Goal: Information Seeking & Learning: Learn about a topic

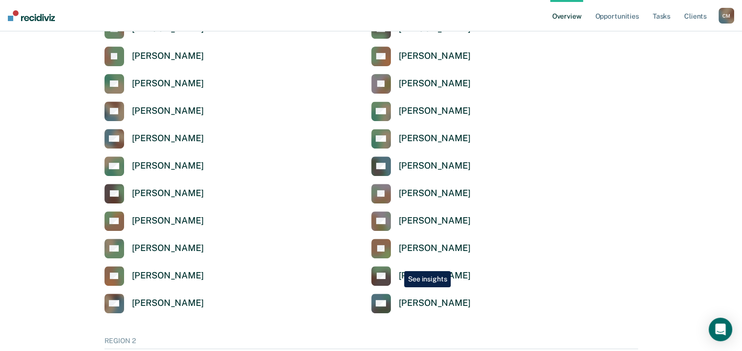
scroll to position [343, 0]
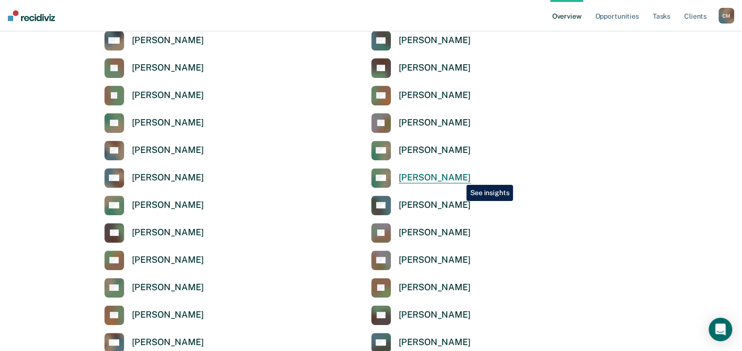
click at [459, 178] on div "[PERSON_NAME]" at bounding box center [435, 177] width 72 height 11
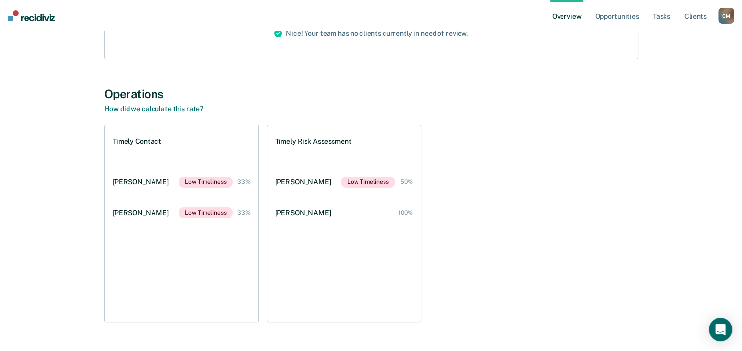
scroll to position [175, 0]
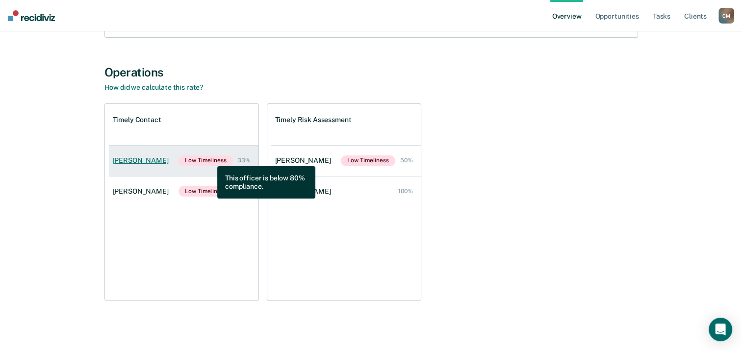
click at [210, 159] on span "Low Timeliness" at bounding box center [206, 161] width 54 height 11
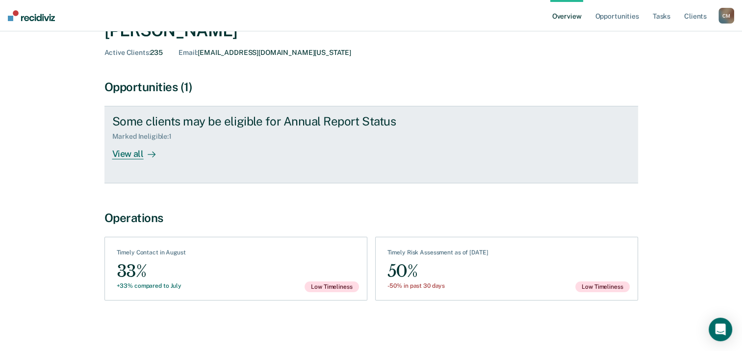
scroll to position [51, 0]
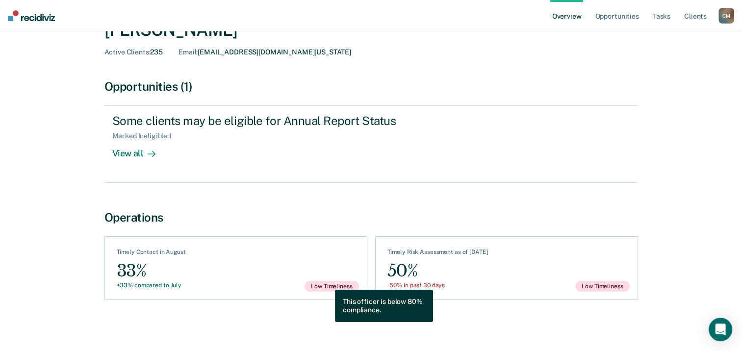
click at [328, 283] on span "Low Timeliness" at bounding box center [332, 286] width 54 height 11
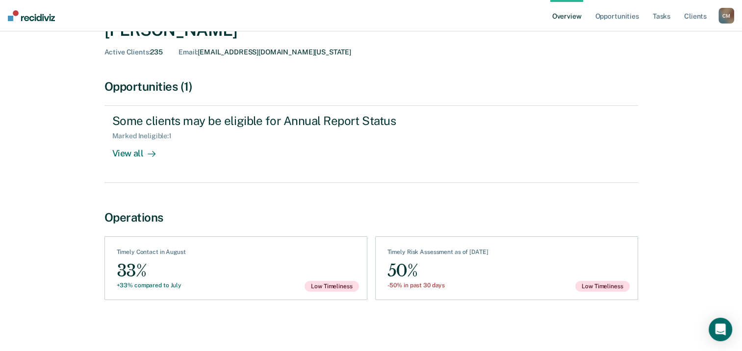
scroll to position [0, 0]
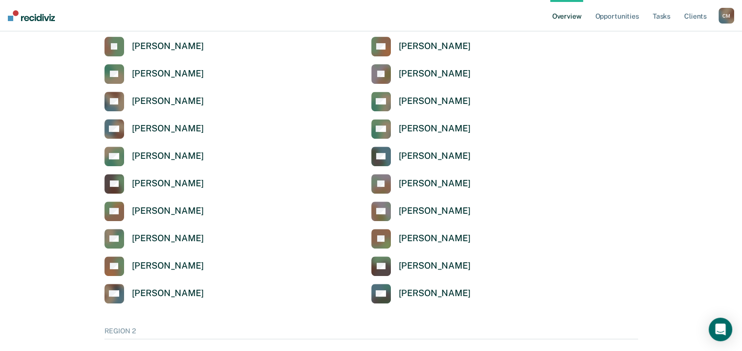
scroll to position [343, 0]
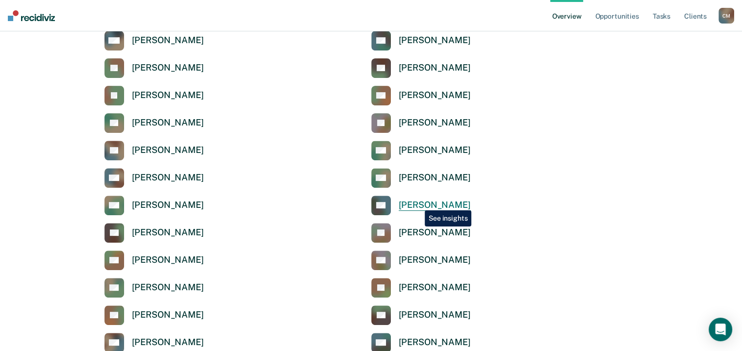
click at [417, 203] on div "[PERSON_NAME]" at bounding box center [435, 205] width 72 height 11
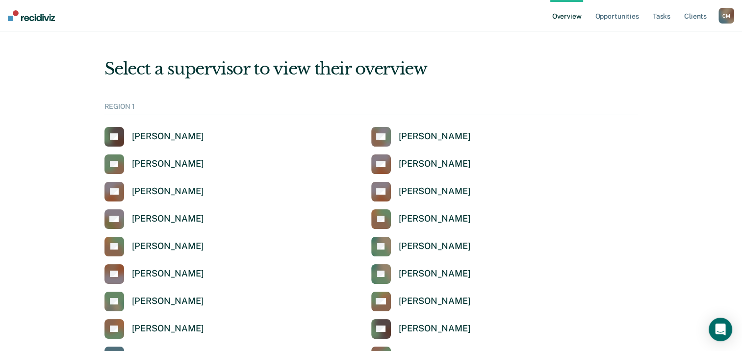
scroll to position [343, 0]
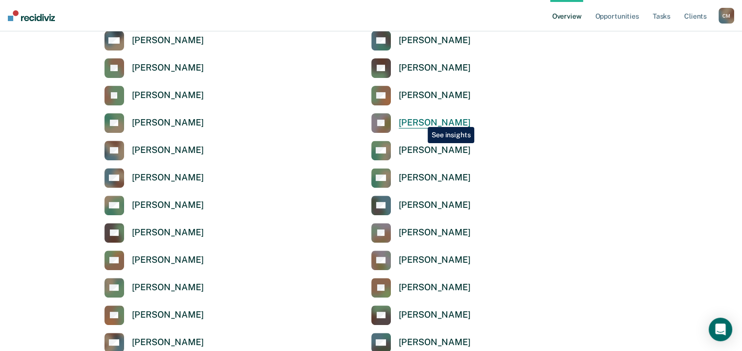
click at [420, 120] on div "[PERSON_NAME]" at bounding box center [435, 122] width 72 height 11
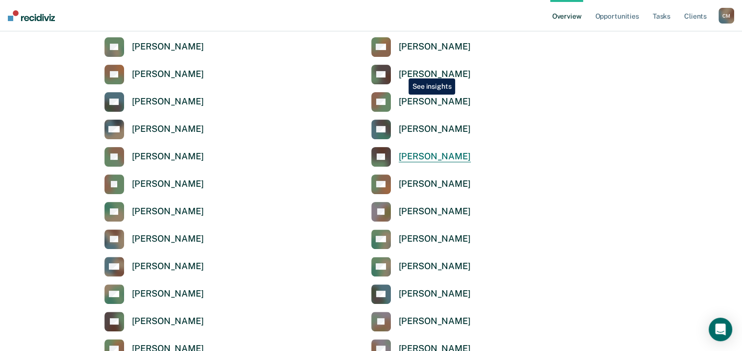
scroll to position [245, 0]
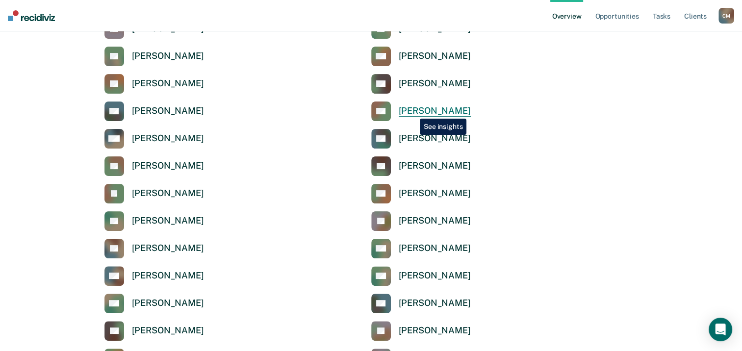
click at [413, 111] on div "[PERSON_NAME]" at bounding box center [435, 110] width 72 height 11
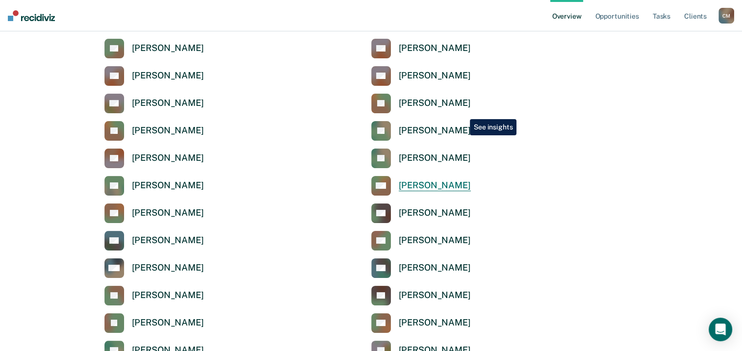
scroll to position [98, 0]
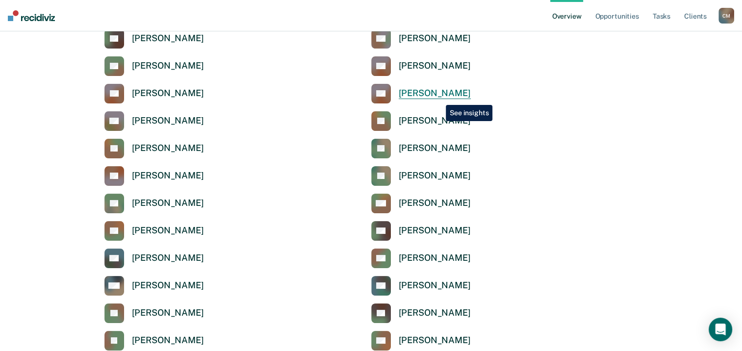
click at [439, 98] on div "[PERSON_NAME]" at bounding box center [435, 93] width 72 height 11
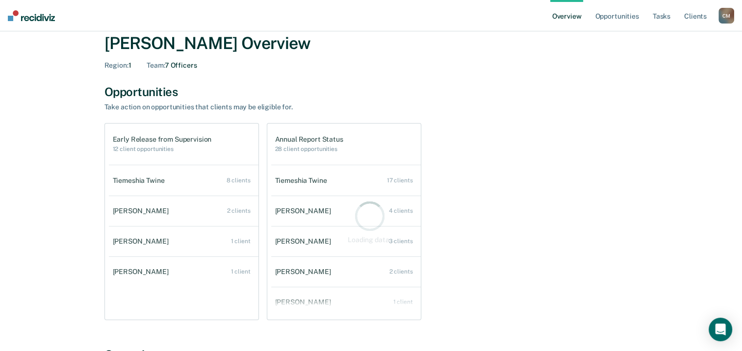
scroll to position [98, 0]
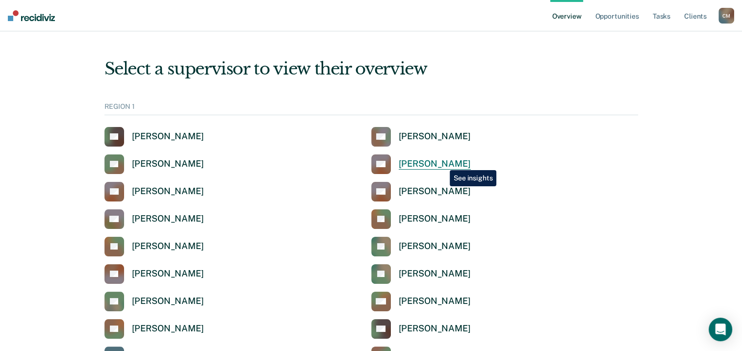
click at [443, 163] on div "[PERSON_NAME]" at bounding box center [435, 163] width 72 height 11
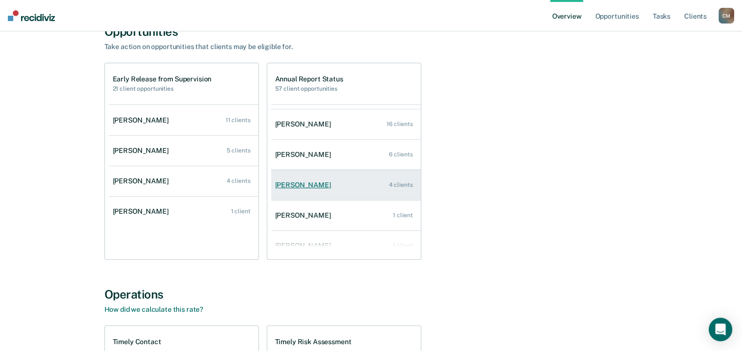
scroll to position [39, 0]
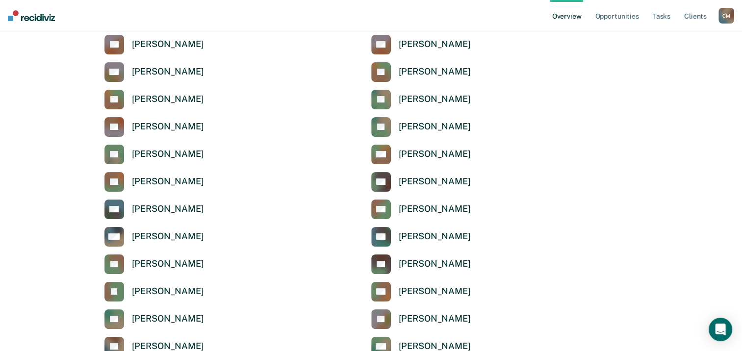
scroll to position [491, 0]
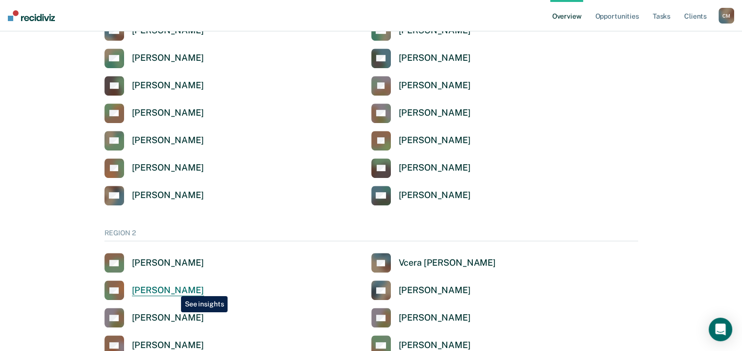
click at [174, 289] on div "[PERSON_NAME]" at bounding box center [168, 290] width 72 height 11
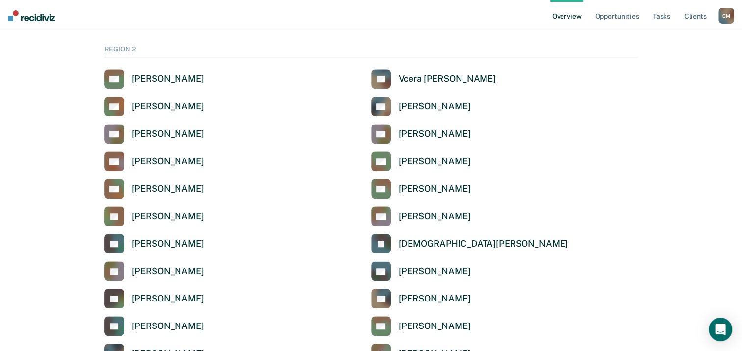
scroll to position [736, 0]
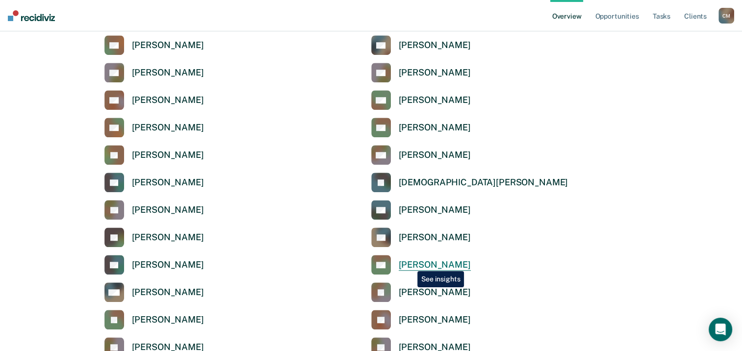
click at [410, 264] on div "[PERSON_NAME]" at bounding box center [435, 265] width 72 height 11
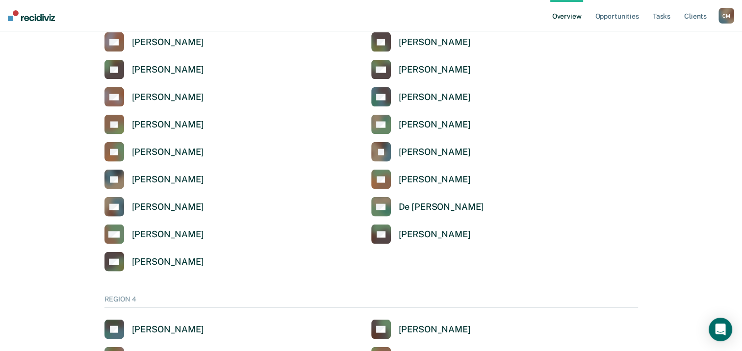
scroll to position [2453, 0]
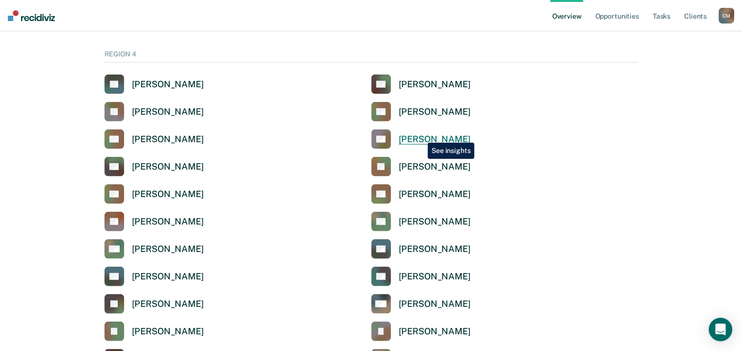
click at [420, 135] on div "[PERSON_NAME]" at bounding box center [435, 139] width 72 height 11
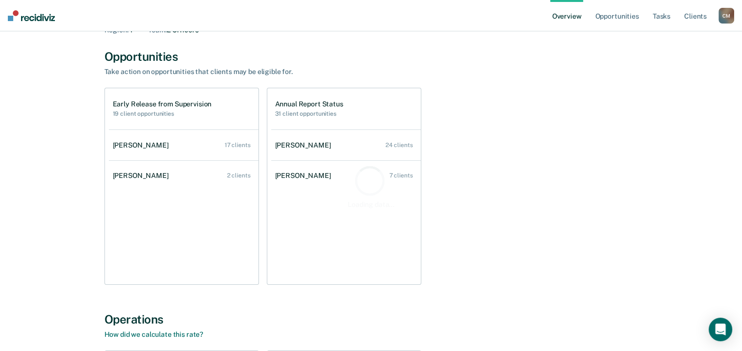
scroll to position [98, 0]
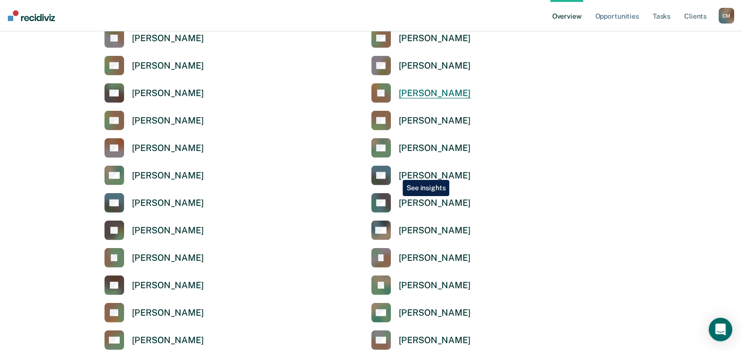
scroll to position [2649, 0]
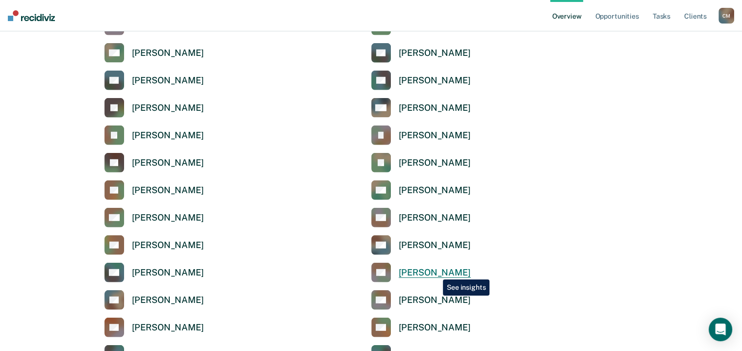
click at [436, 272] on div "[PERSON_NAME]" at bounding box center [435, 272] width 72 height 11
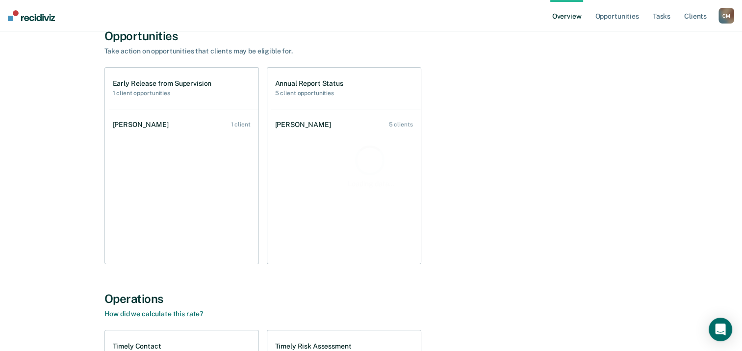
scroll to position [98, 0]
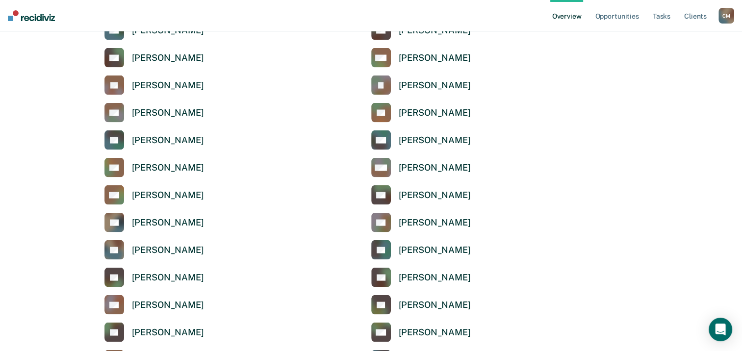
scroll to position [1913, 0]
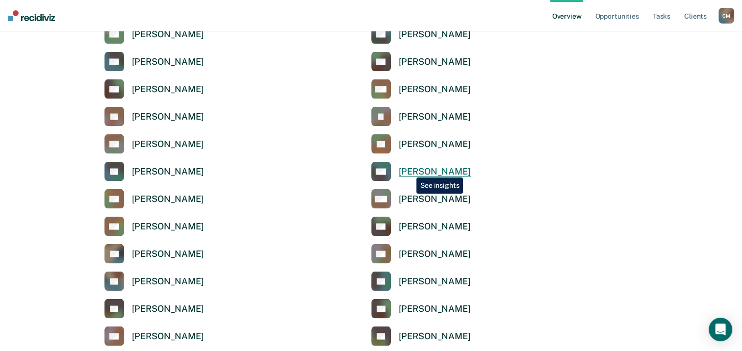
click at [409, 170] on div "[PERSON_NAME]" at bounding box center [435, 171] width 72 height 11
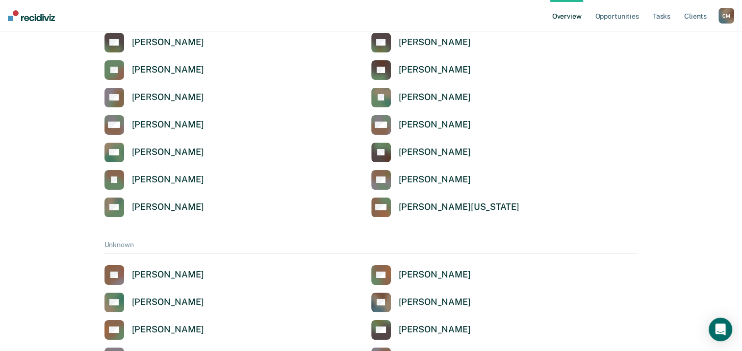
scroll to position [3488, 0]
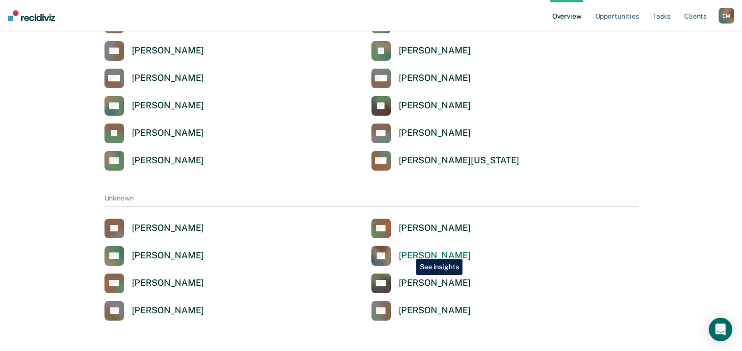
click at [409, 252] on div "[PERSON_NAME]" at bounding box center [435, 255] width 72 height 11
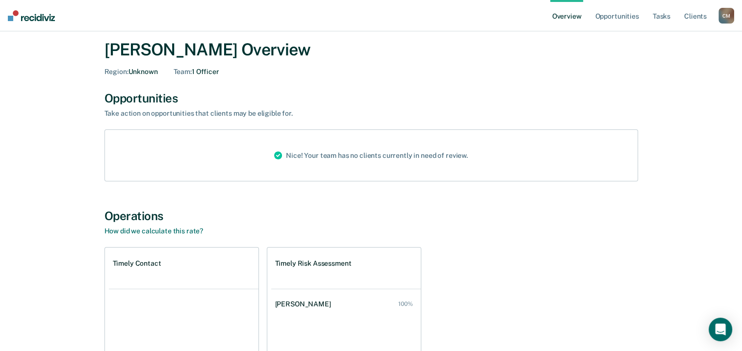
scroll to position [49, 0]
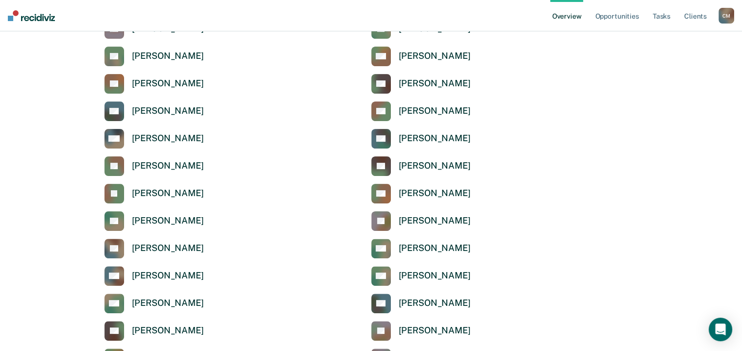
scroll to position [294, 0]
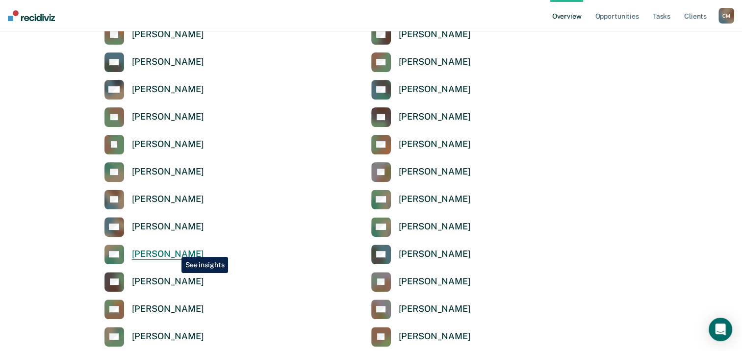
click at [174, 250] on div "[PERSON_NAME]" at bounding box center [168, 254] width 72 height 11
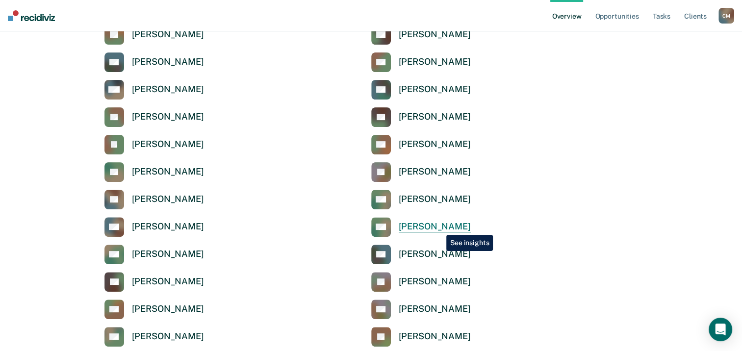
scroll to position [245, 0]
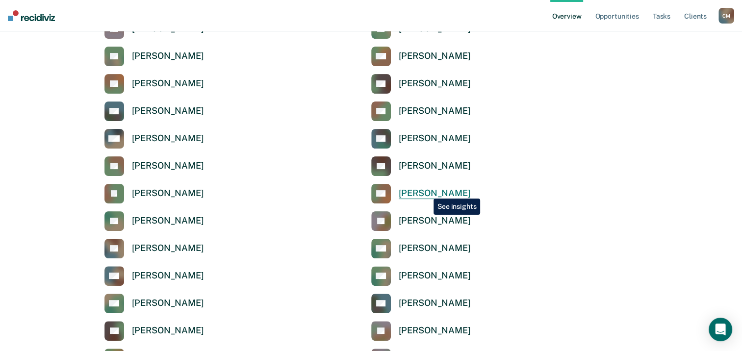
click at [426, 191] on div "[PERSON_NAME]" at bounding box center [435, 193] width 72 height 11
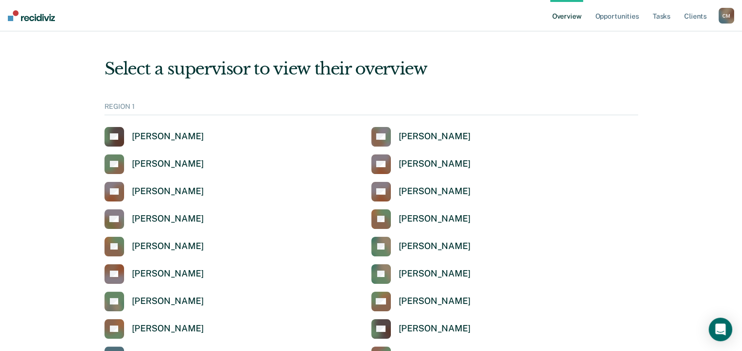
scroll to position [245, 0]
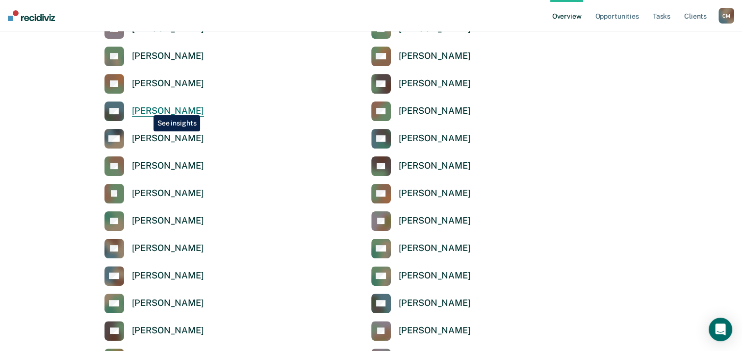
click at [146, 108] on div "[PERSON_NAME]" at bounding box center [168, 110] width 72 height 11
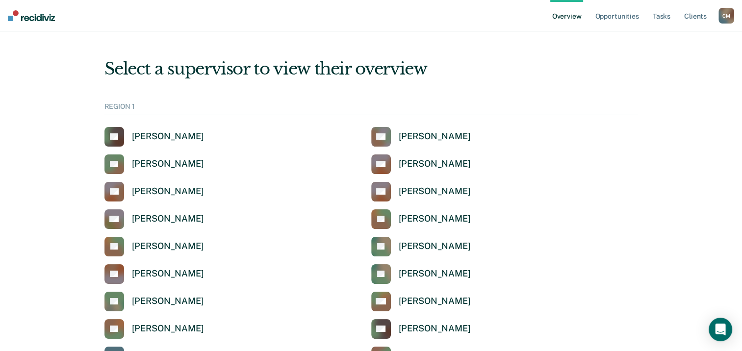
scroll to position [245, 0]
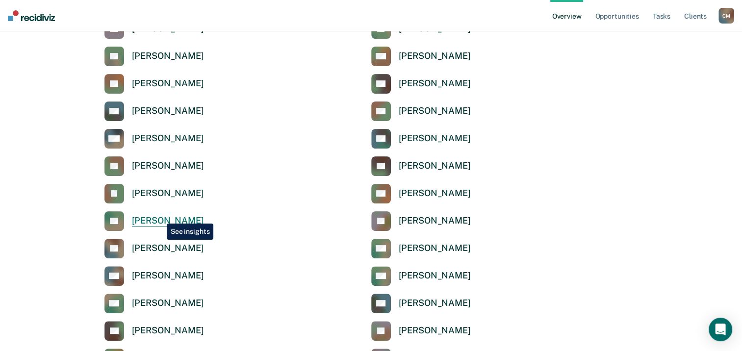
click at [159, 216] on div "[PERSON_NAME]" at bounding box center [168, 220] width 72 height 11
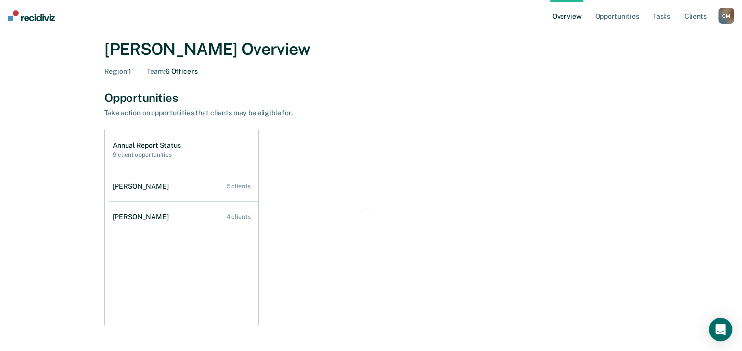
scroll to position [49, 0]
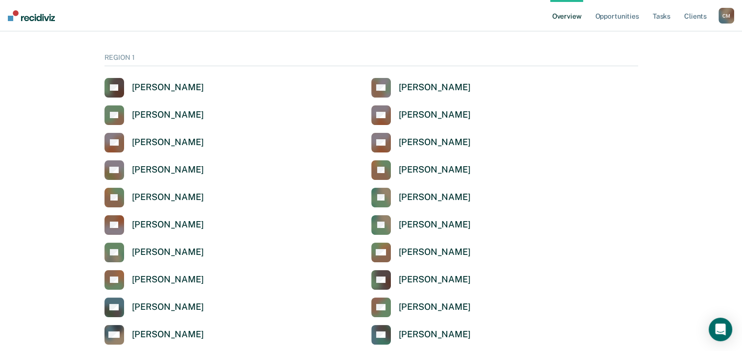
scroll to position [245, 0]
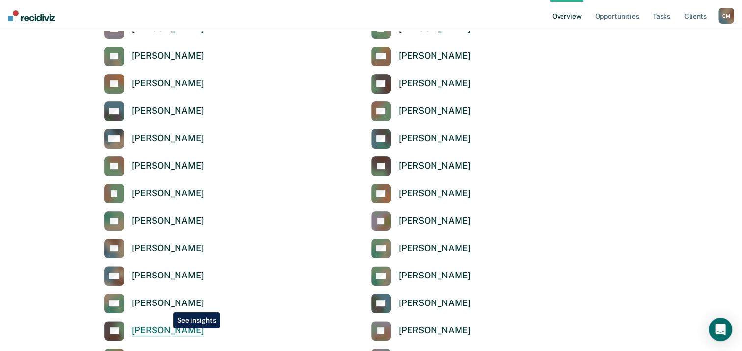
click at [166, 329] on div "[PERSON_NAME]" at bounding box center [168, 330] width 72 height 11
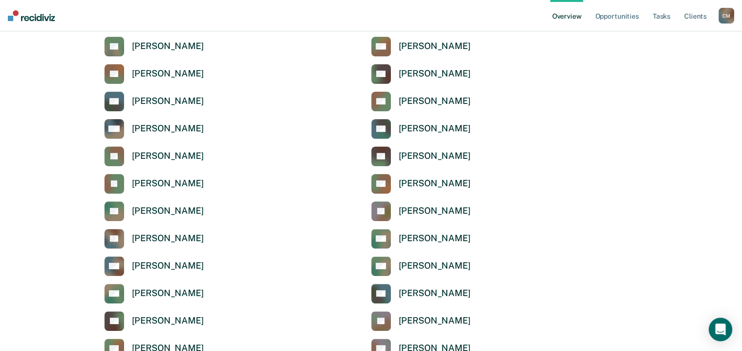
scroll to position [245, 0]
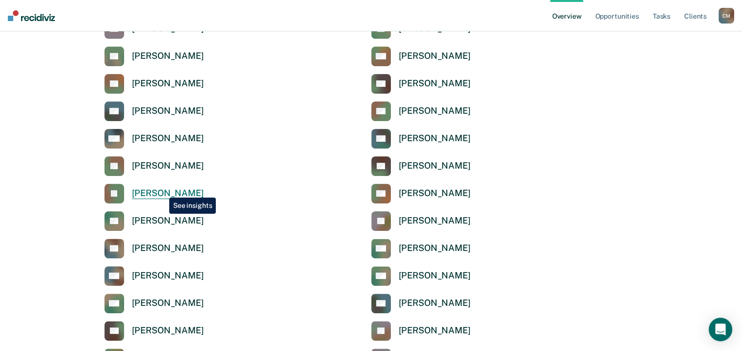
click at [162, 190] on div "[PERSON_NAME]" at bounding box center [168, 193] width 72 height 11
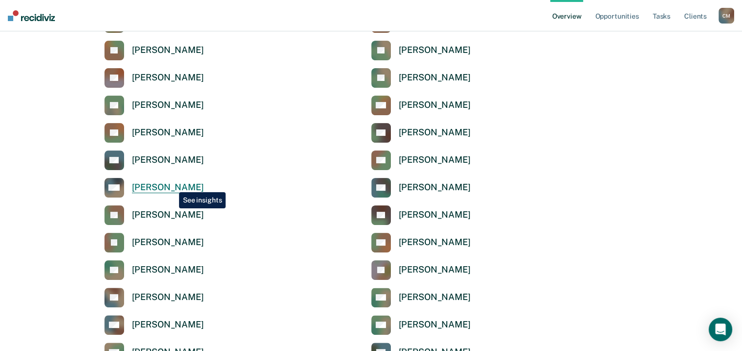
click at [171, 184] on div "[PERSON_NAME]" at bounding box center [168, 187] width 72 height 11
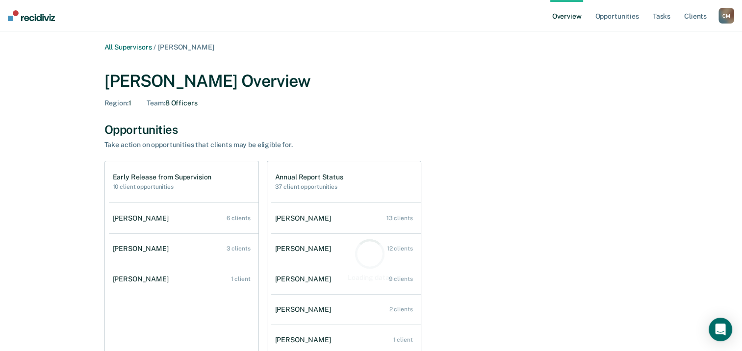
scroll to position [49, 0]
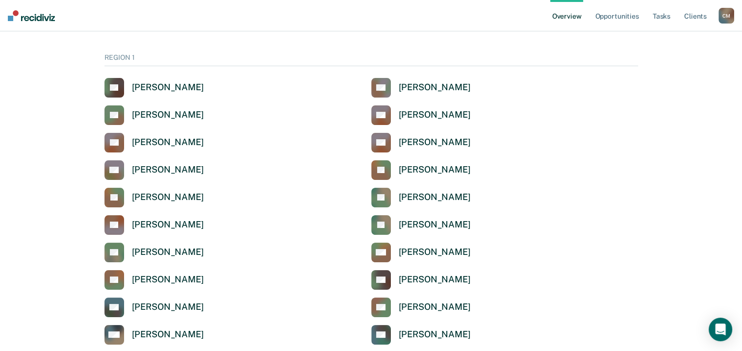
scroll to position [196, 0]
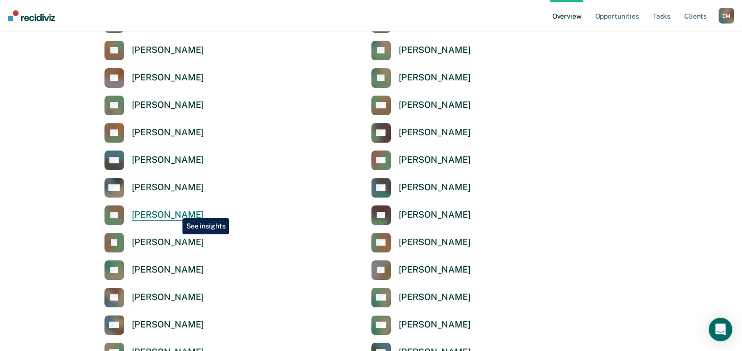
click at [175, 211] on div "[PERSON_NAME]" at bounding box center [168, 214] width 72 height 11
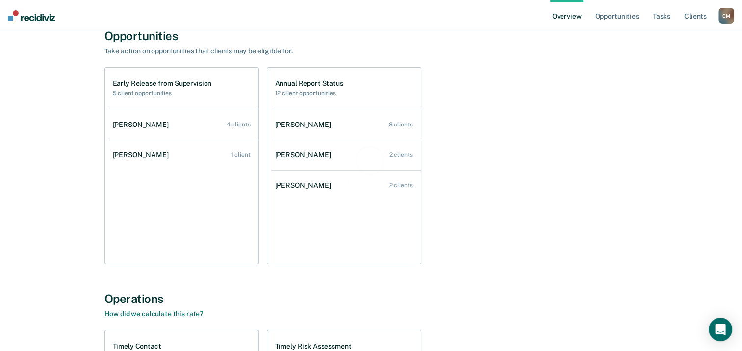
scroll to position [98, 0]
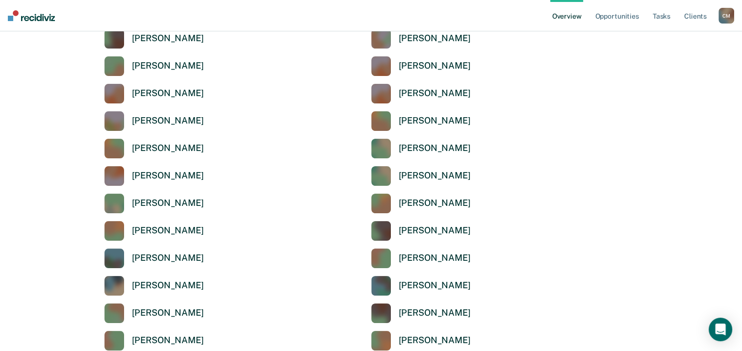
scroll to position [196, 0]
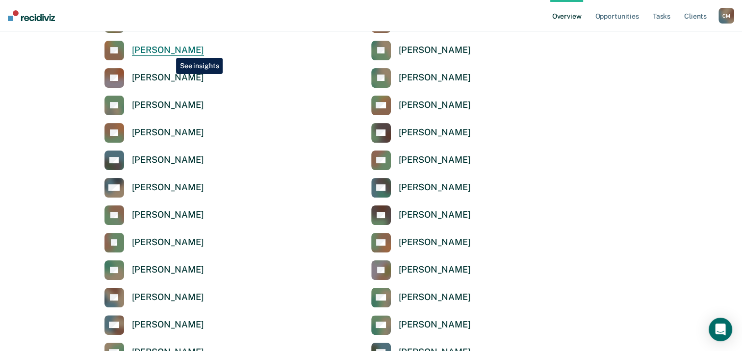
click at [169, 51] on div "[PERSON_NAME]" at bounding box center [168, 50] width 72 height 11
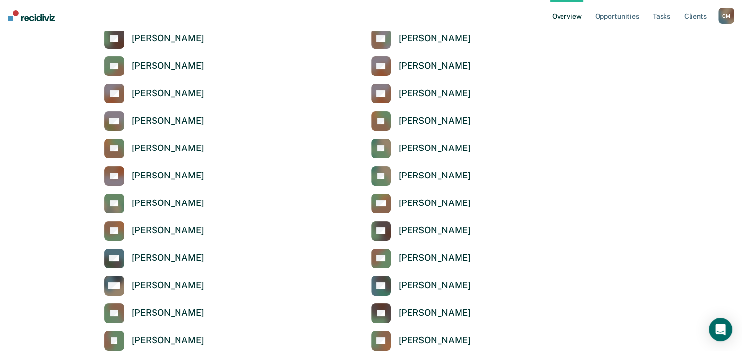
scroll to position [49, 0]
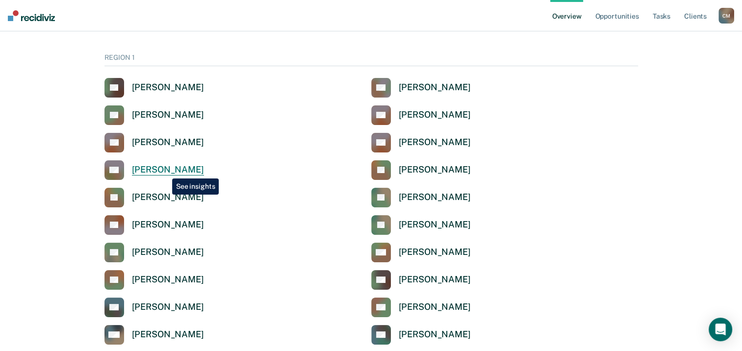
click at [165, 171] on div "[PERSON_NAME]" at bounding box center [168, 169] width 72 height 11
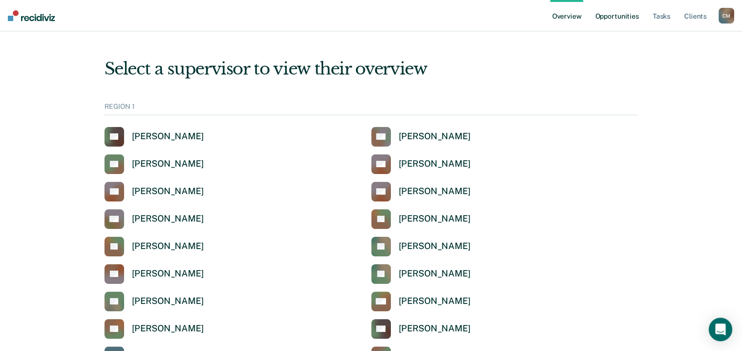
click at [610, 18] on link "Opportunities" at bounding box center [617, 15] width 48 height 31
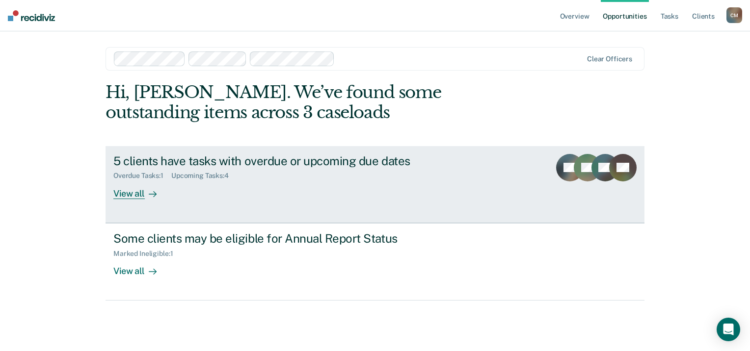
click at [141, 193] on div "View all" at bounding box center [140, 189] width 55 height 19
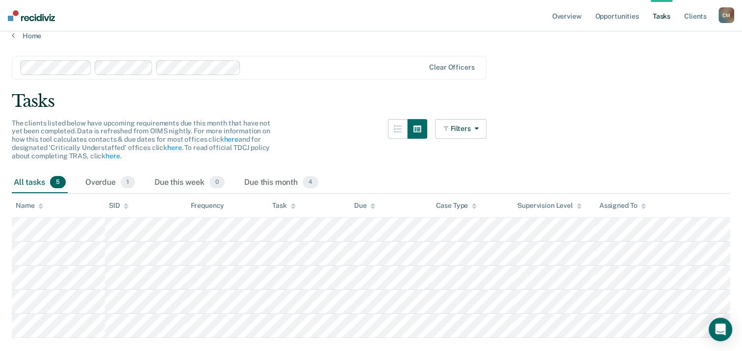
scroll to position [37, 0]
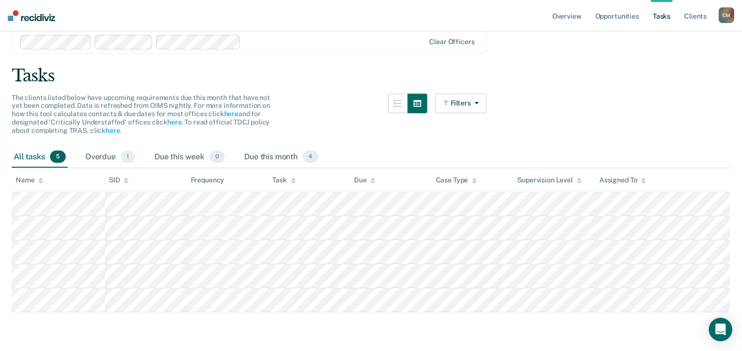
click at [653, 302] on tbody at bounding box center [371, 252] width 719 height 120
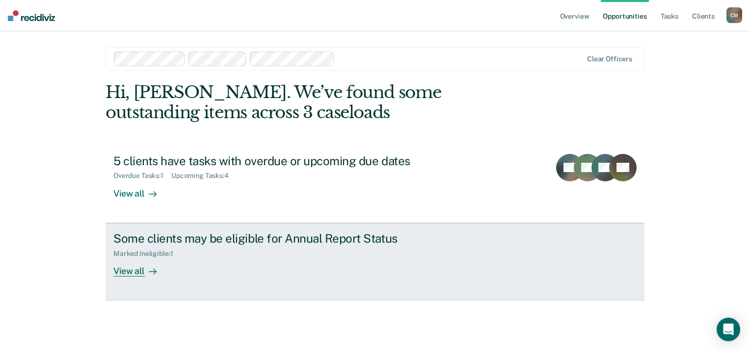
click at [159, 236] on div "Some clients may be eligible for Annual Report Status" at bounding box center [285, 239] width 344 height 14
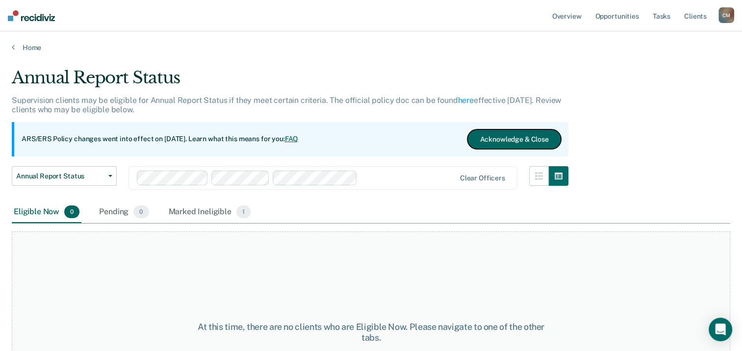
click at [522, 136] on button "Acknowledge & Close" at bounding box center [514, 140] width 93 height 20
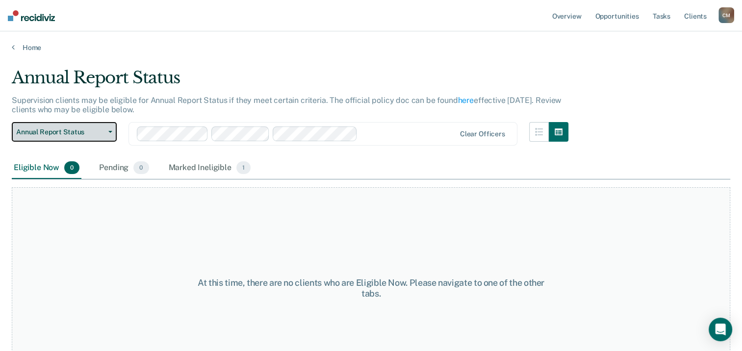
click at [109, 131] on icon "button" at bounding box center [110, 132] width 4 height 2
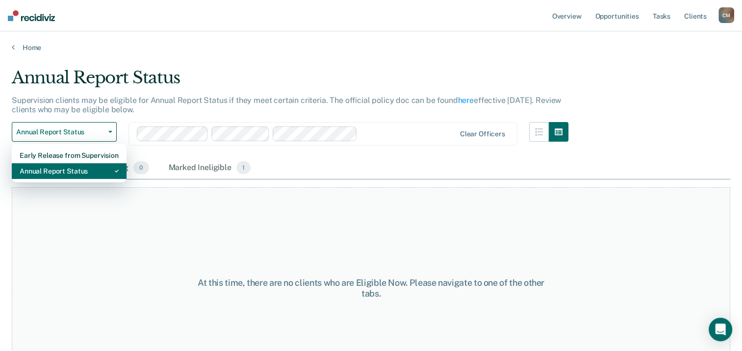
click at [77, 168] on div "Annual Report Status" at bounding box center [69, 171] width 99 height 16
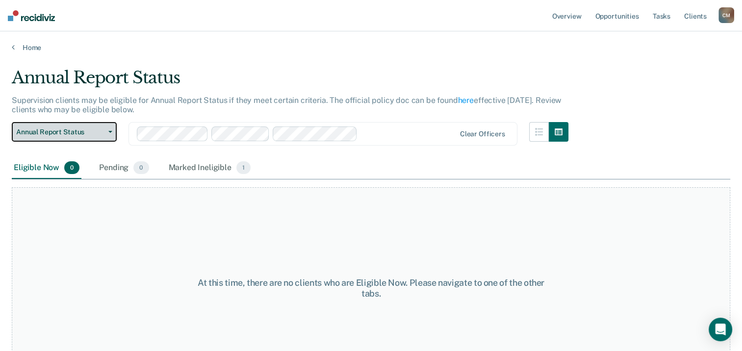
click at [111, 127] on button "Annual Report Status" at bounding box center [64, 132] width 105 height 20
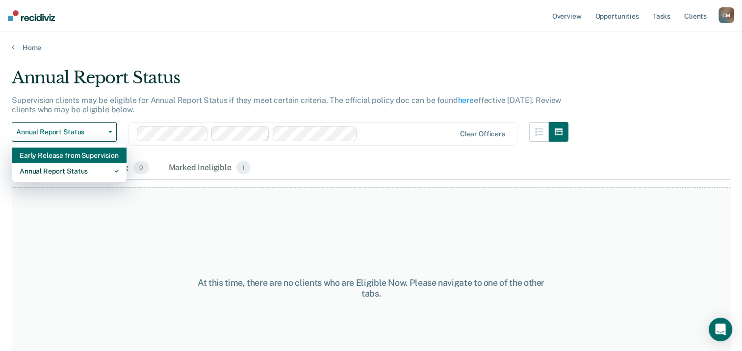
click at [88, 155] on div "Early Release from Supervision" at bounding box center [69, 156] width 99 height 16
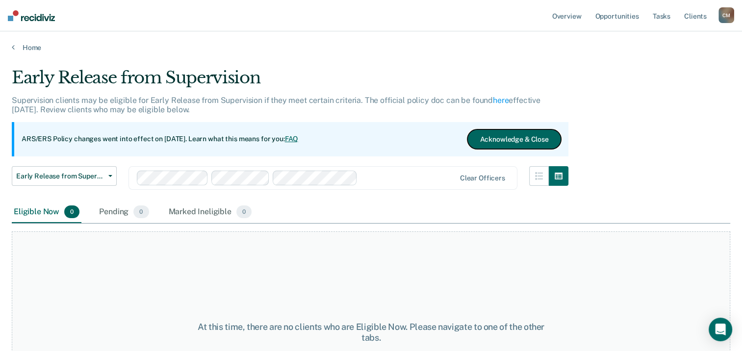
click at [513, 136] on button "Acknowledge & Close" at bounding box center [514, 140] width 93 height 20
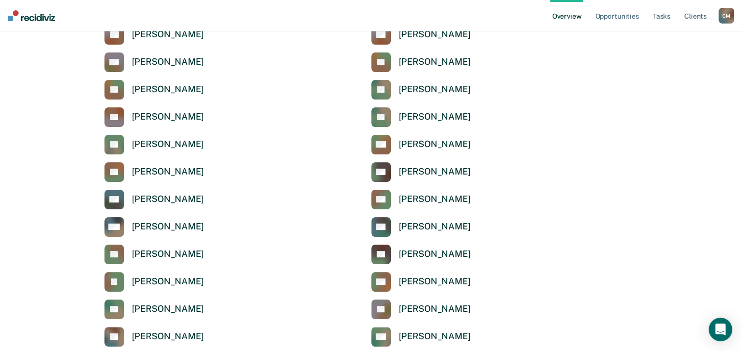
scroll to position [196, 0]
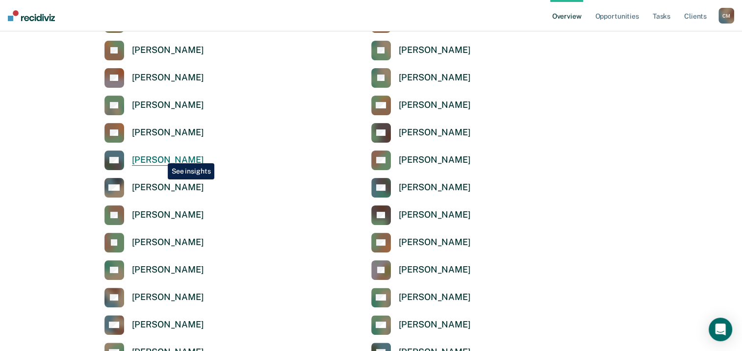
click at [160, 156] on div "[PERSON_NAME]" at bounding box center [168, 160] width 72 height 11
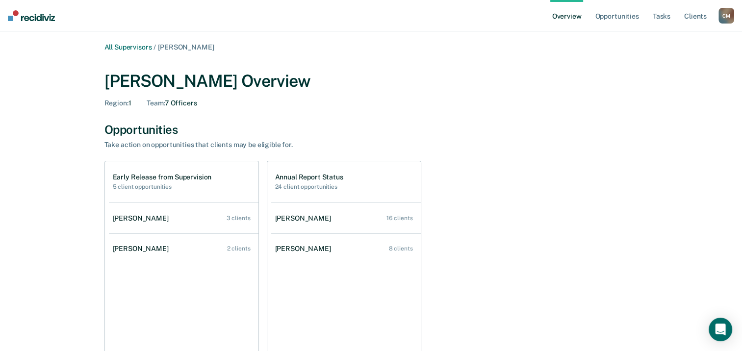
scroll to position [196, 0]
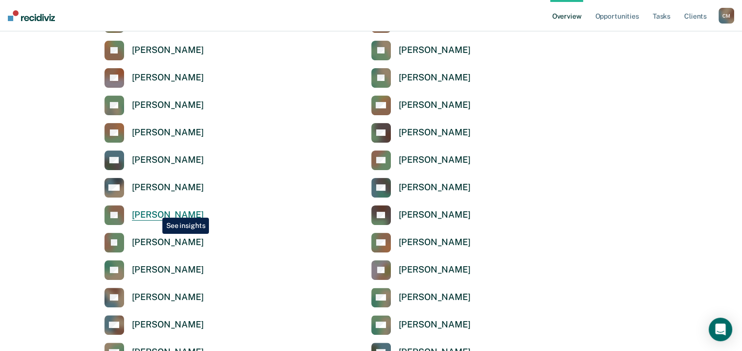
click at [155, 210] on div "[PERSON_NAME]" at bounding box center [168, 214] width 72 height 11
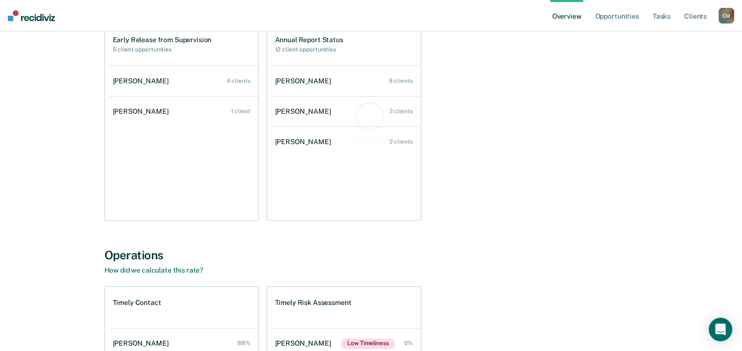
scroll to position [147, 0]
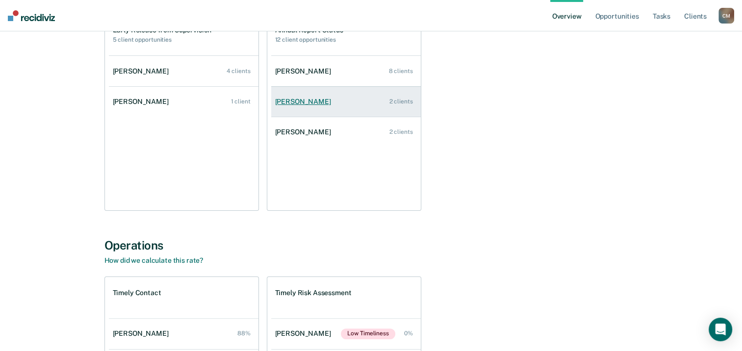
click at [318, 102] on div "[PERSON_NAME]" at bounding box center [305, 102] width 60 height 8
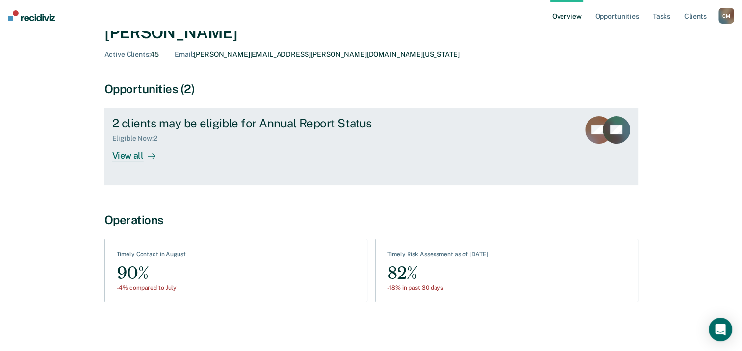
scroll to position [51, 0]
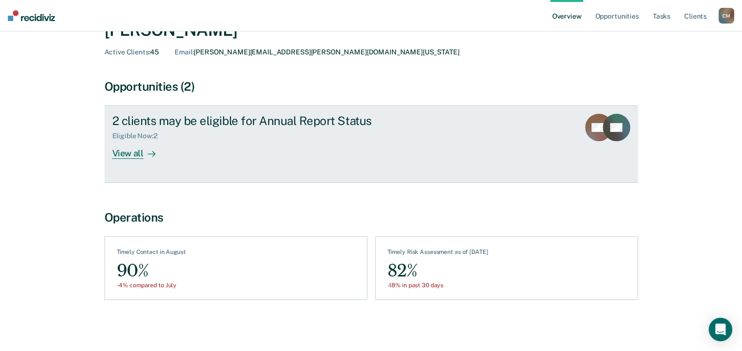
click at [136, 156] on div "View all" at bounding box center [139, 149] width 55 height 19
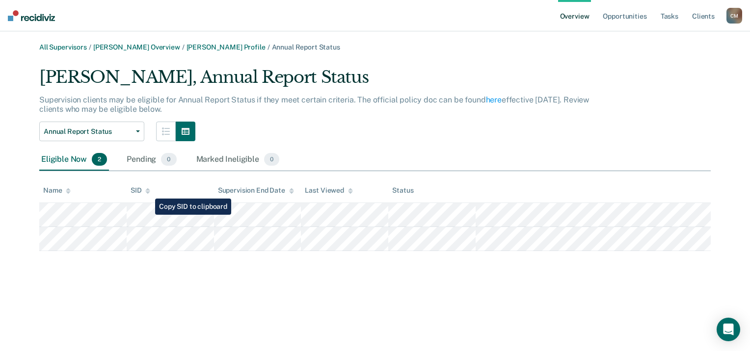
drag, startPoint x: 137, startPoint y: 200, endPoint x: 171, endPoint y: 272, distance: 79.2
click at [171, 272] on div "All Supervisors / Dominique Jack Overview / Breanna Coles Profile / Annual Repo…" at bounding box center [375, 181] width 726 height 277
